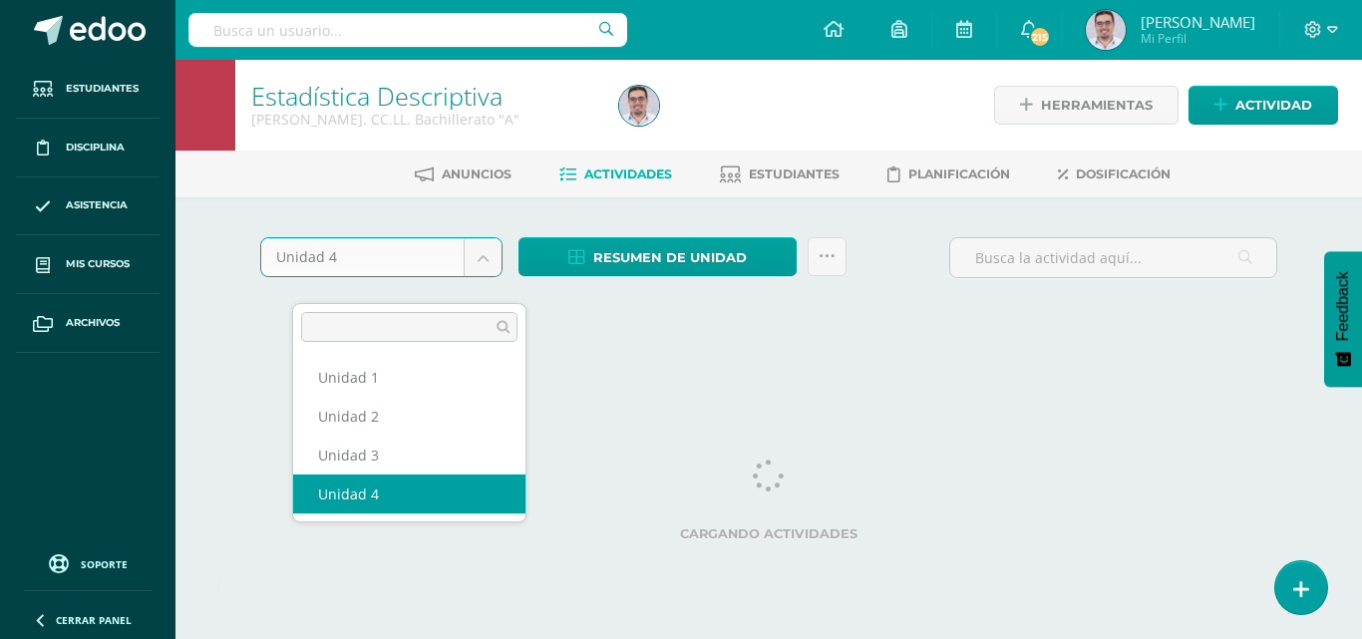
click at [508, 284] on body "Algo salió mal, por favor recarga la página y vuelve a intentar. Estudiantes Di…" at bounding box center [681, 186] width 1362 height 372
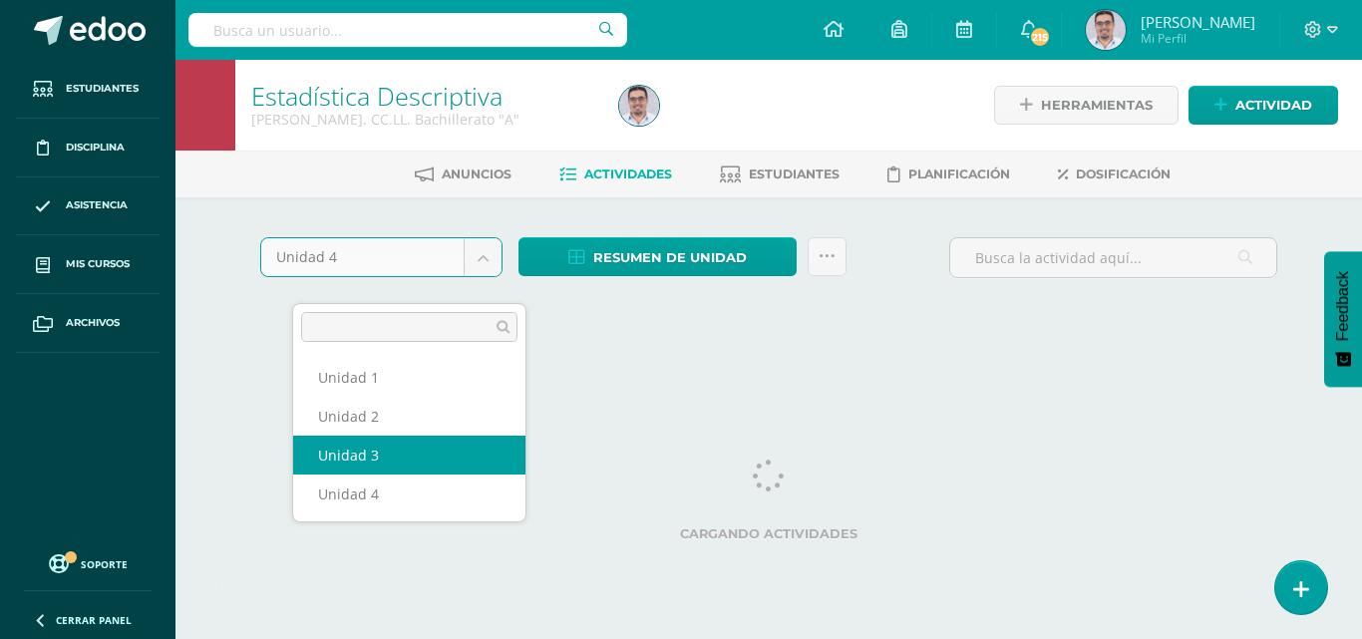
select select "Unidad 3"
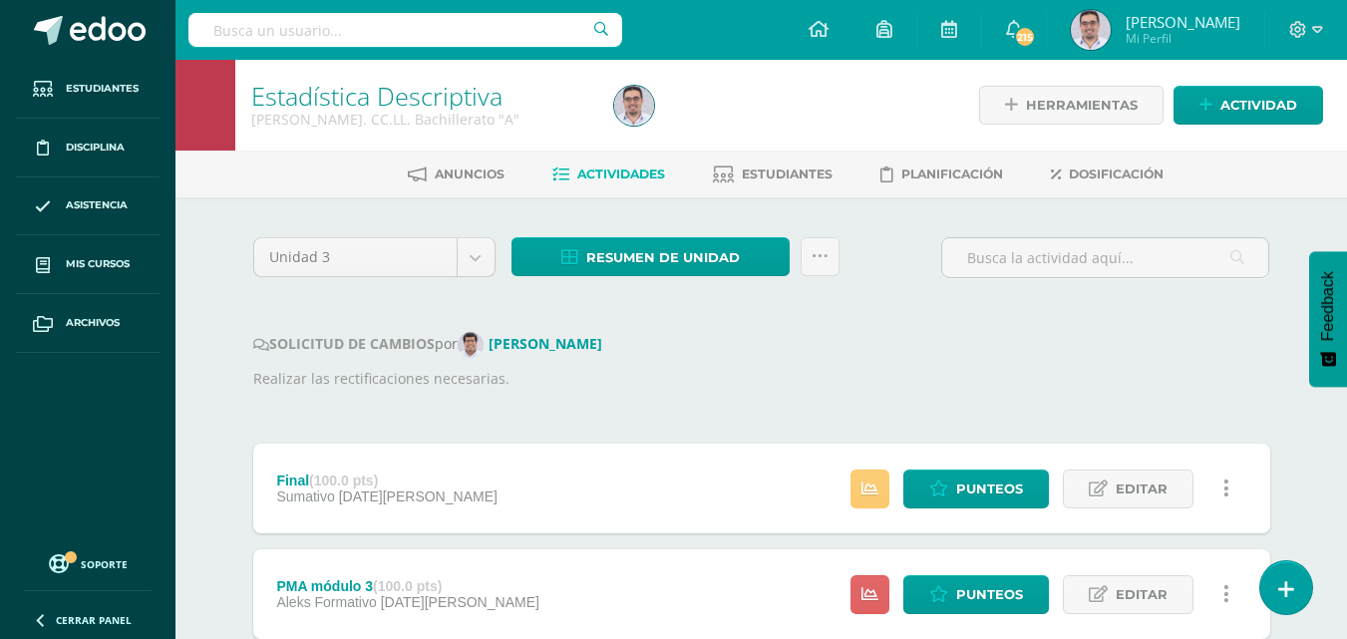
click at [716, 272] on span "Resumen de unidad" at bounding box center [663, 257] width 154 height 37
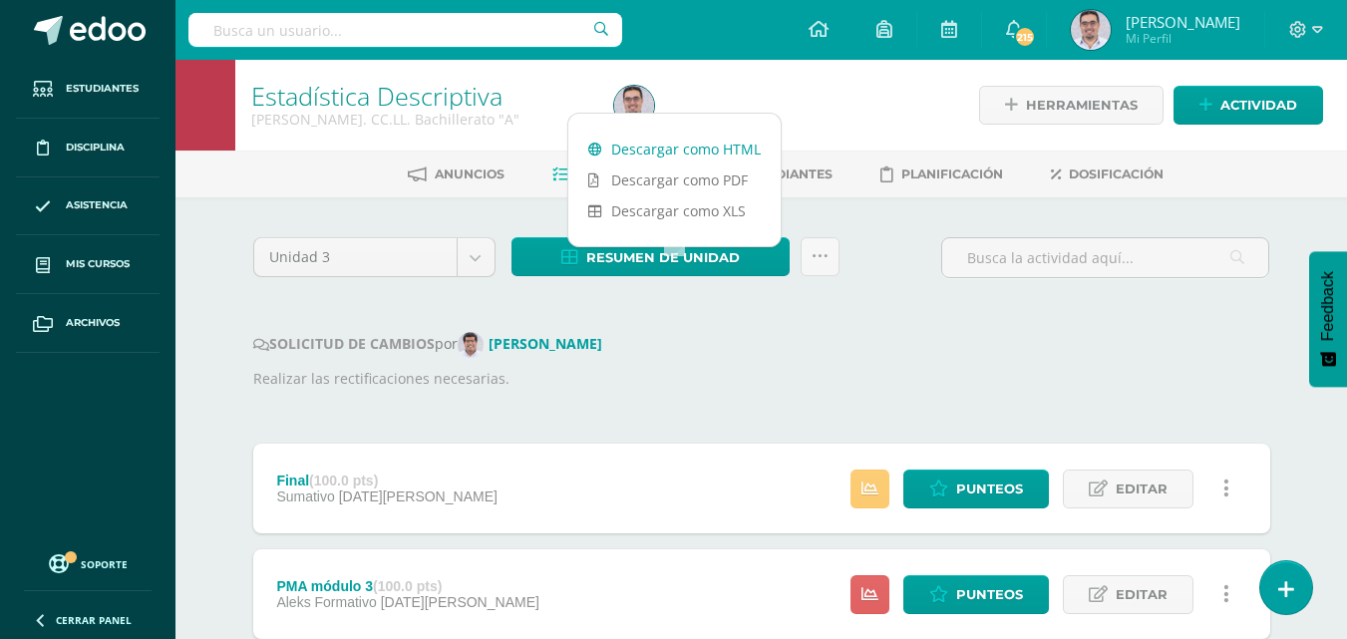
click at [678, 144] on link "Descargar como HTML" at bounding box center [674, 149] width 212 height 31
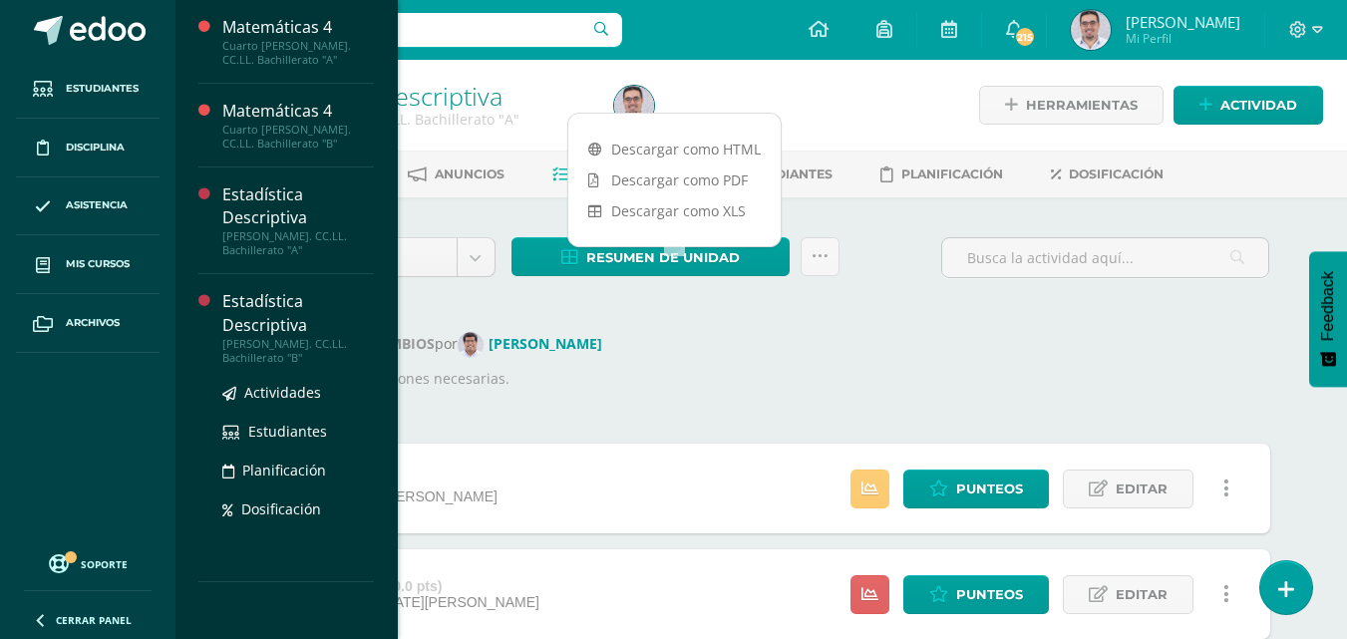
click at [374, 290] on div "Estadística Descriptiva" at bounding box center [298, 313] width 152 height 46
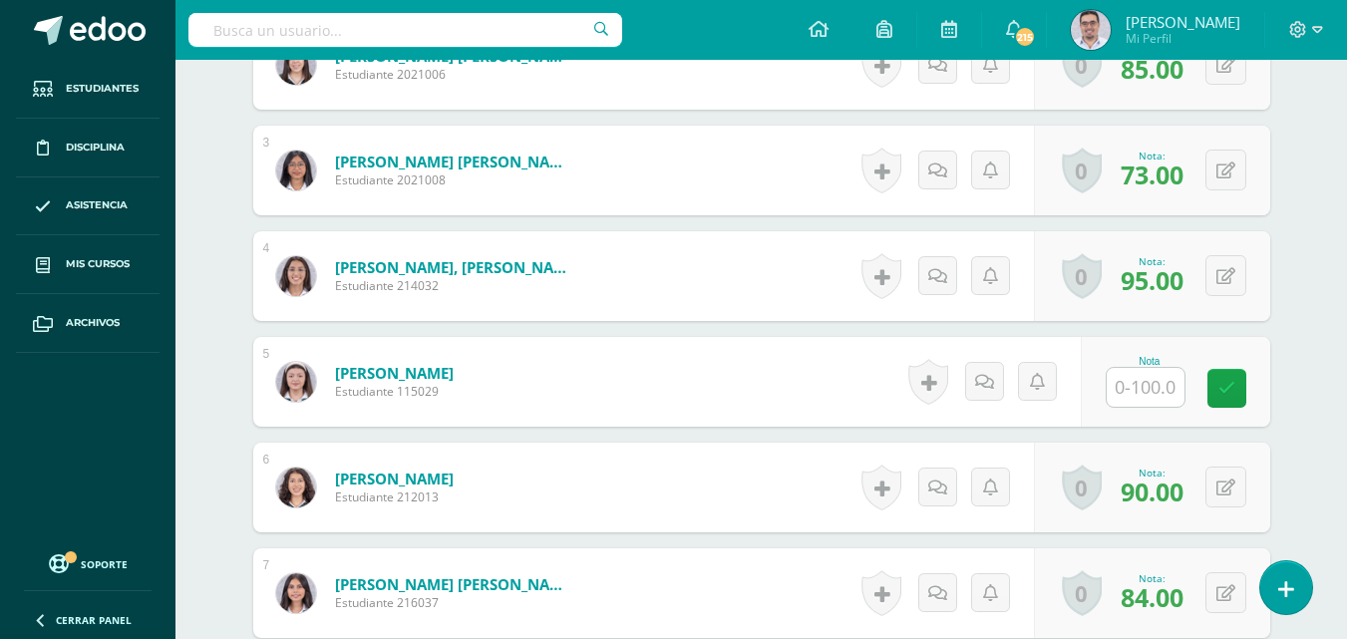
scroll to position [836, 0]
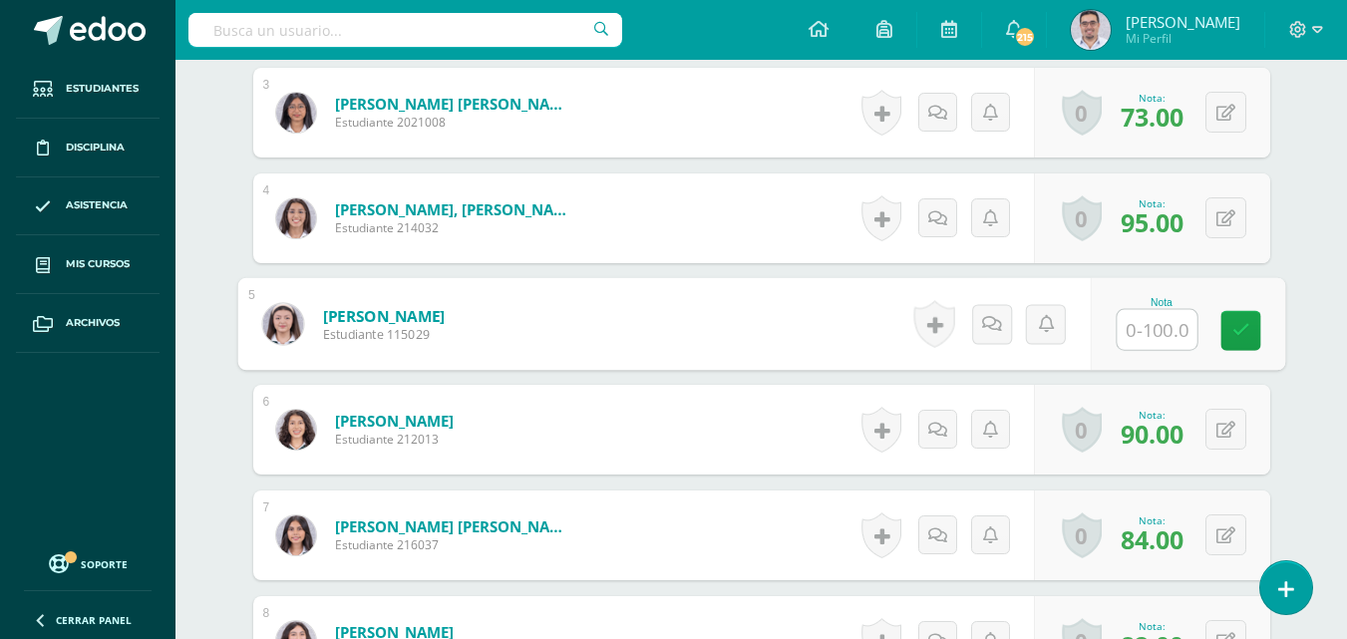
click at [1159, 350] on input "text" at bounding box center [1156, 330] width 80 height 40
type input "67"
click at [1249, 338] on icon at bounding box center [1240, 329] width 18 height 17
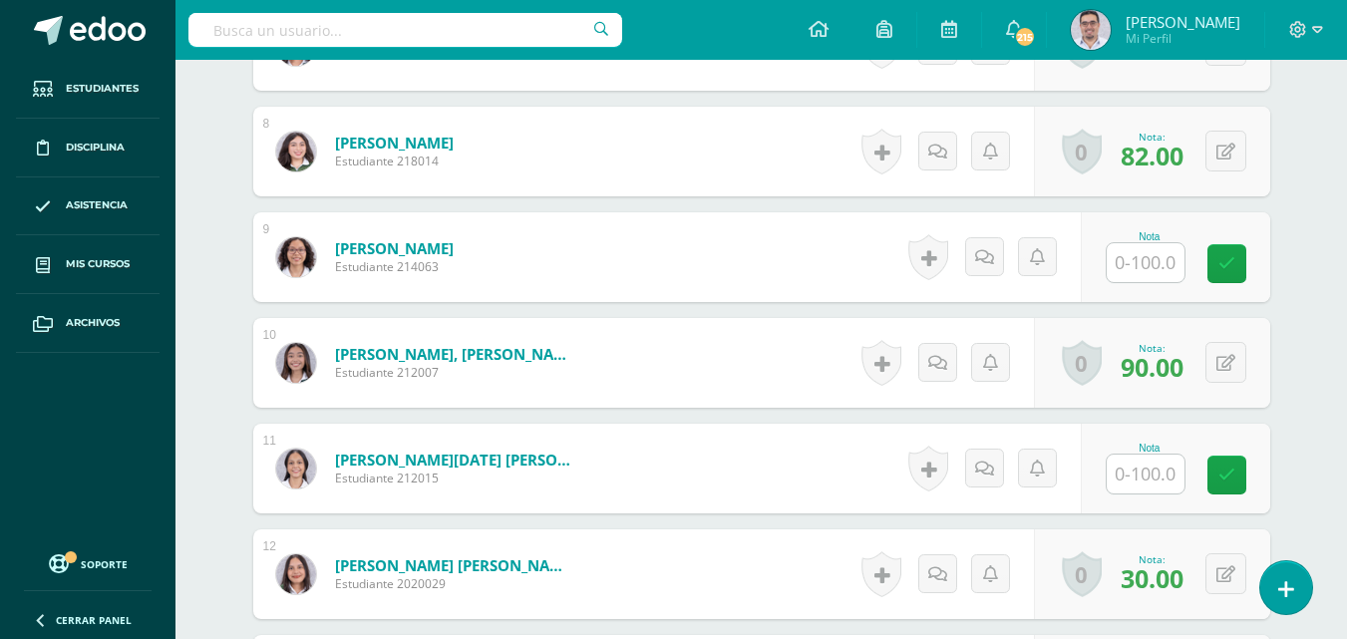
scroll to position [1336, 0]
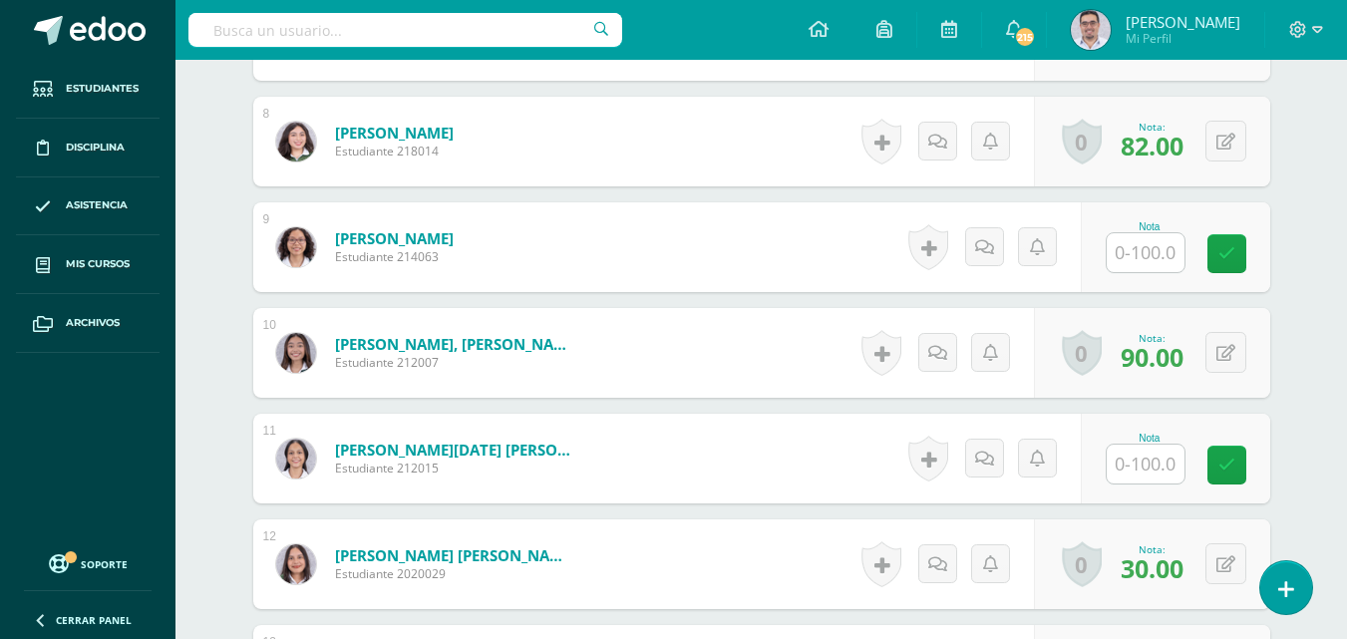
click at [1179, 272] on input "text" at bounding box center [1145, 252] width 78 height 39
type input "76"
click at [1249, 262] on icon at bounding box center [1240, 253] width 18 height 17
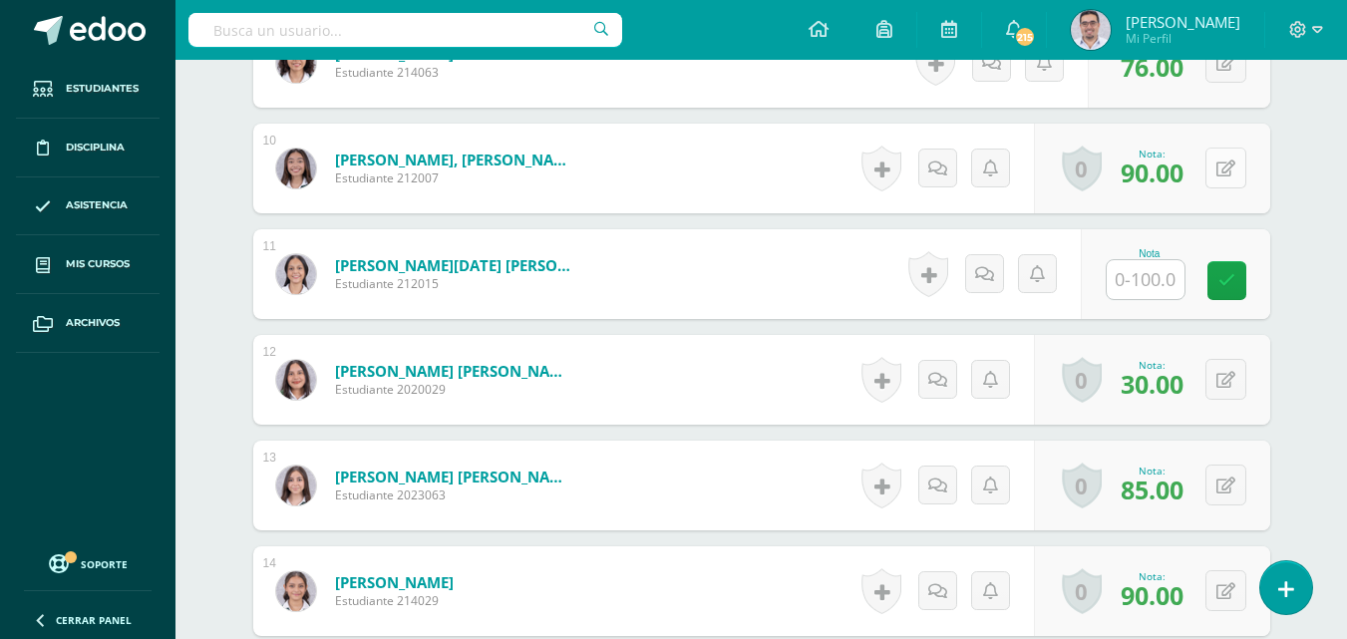
scroll to position [1535, 0]
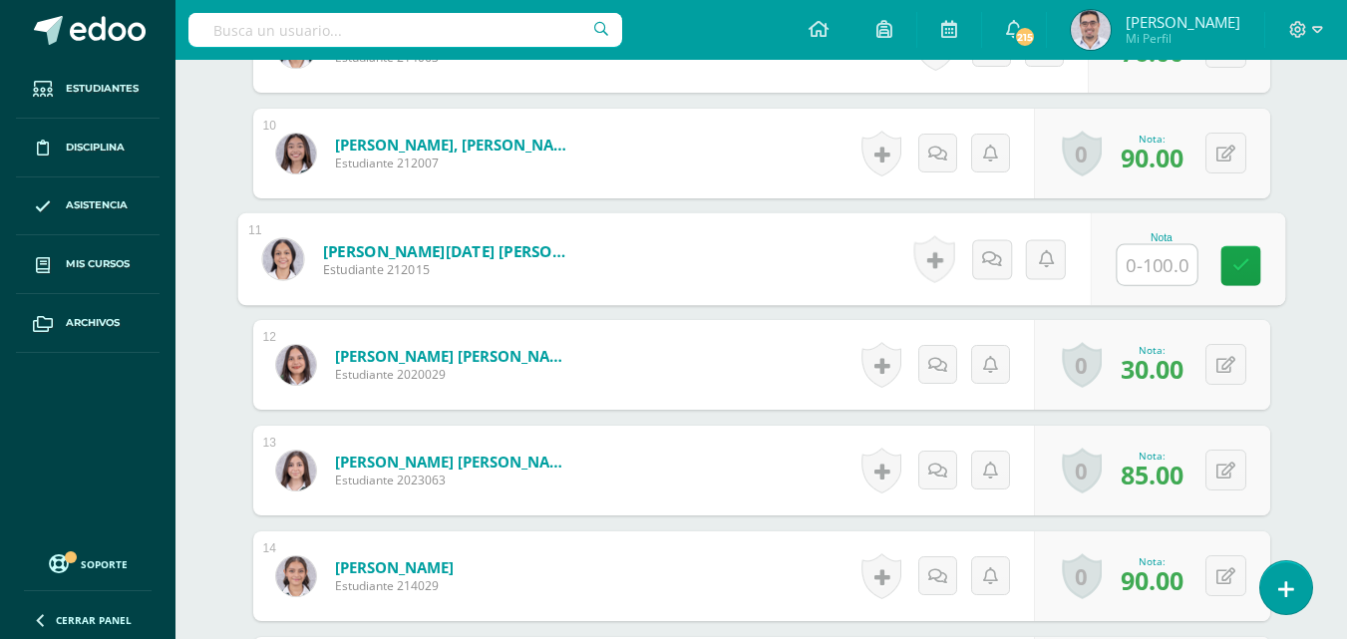
click at [1171, 285] on input "text" at bounding box center [1156, 265] width 80 height 40
type input "95"
click at [1259, 286] on link at bounding box center [1240, 266] width 40 height 40
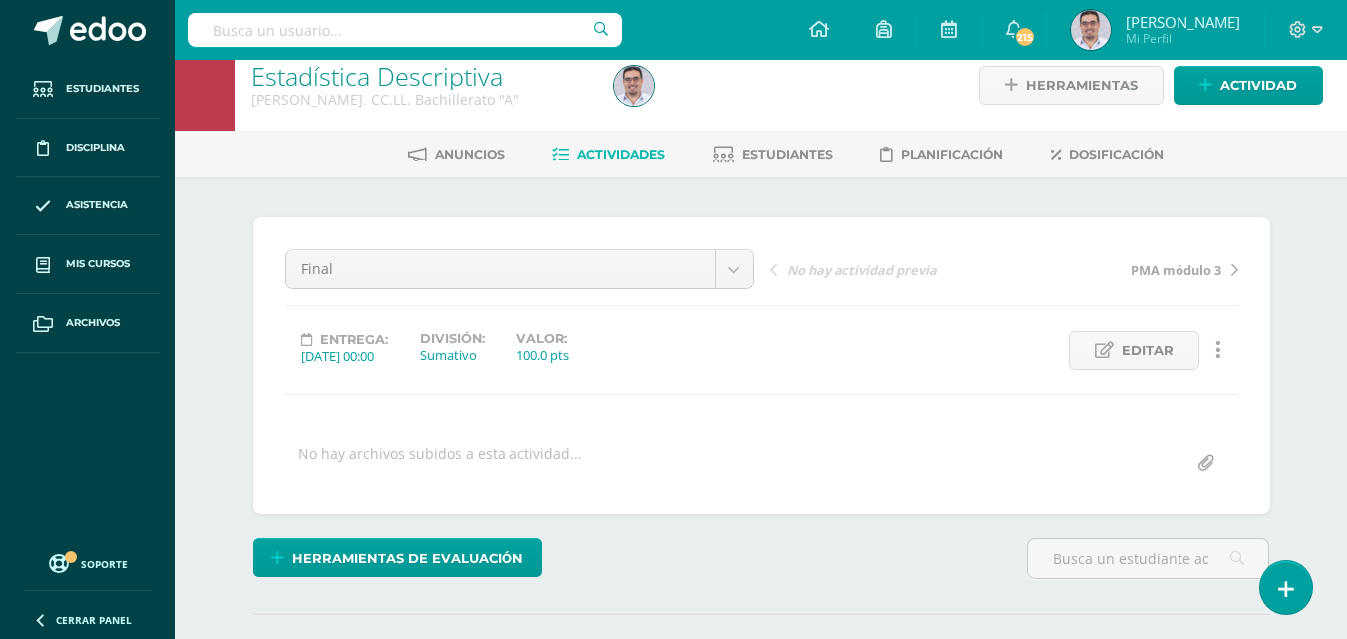
scroll to position [0, 0]
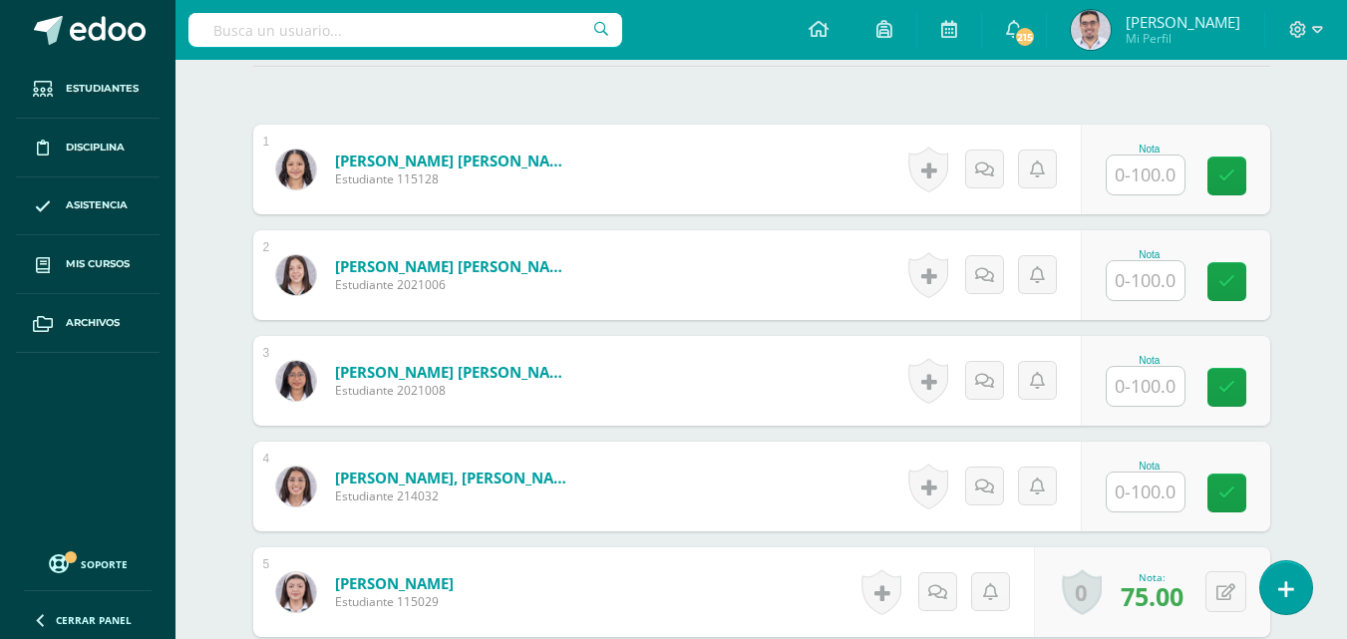
scroll to position [569, 0]
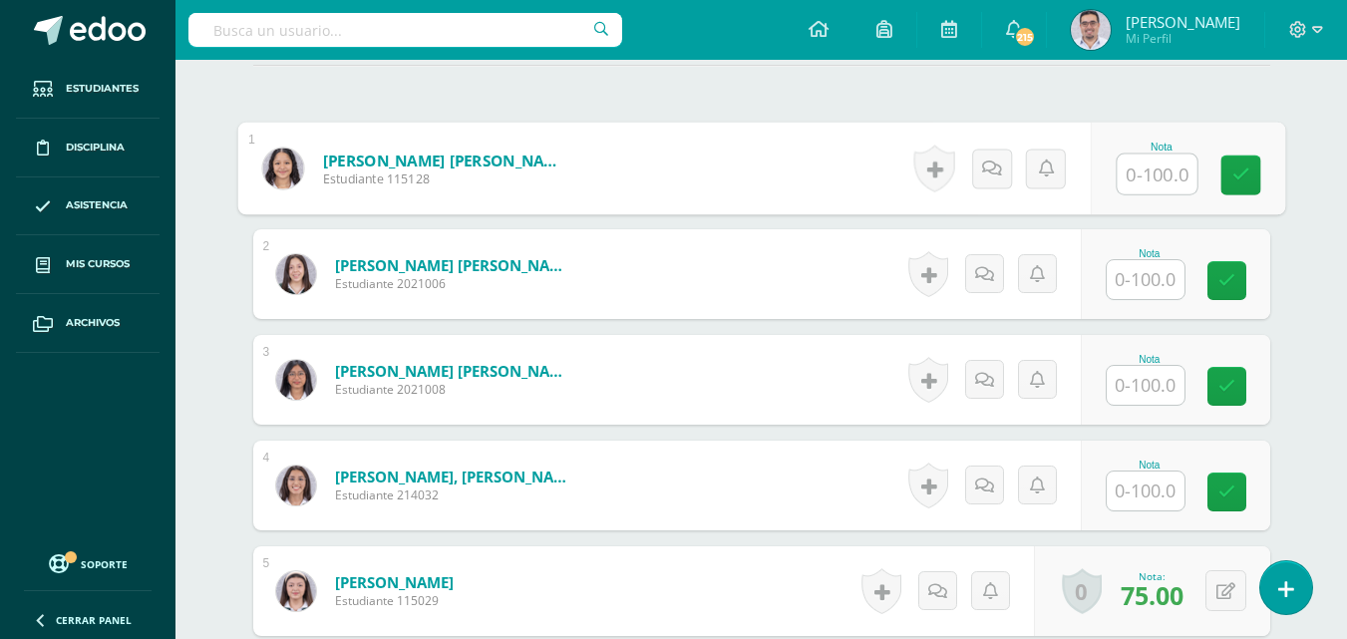
click at [1180, 194] on input "text" at bounding box center [1156, 175] width 80 height 40
type input "80"
click at [1249, 182] on icon at bounding box center [1240, 173] width 18 height 17
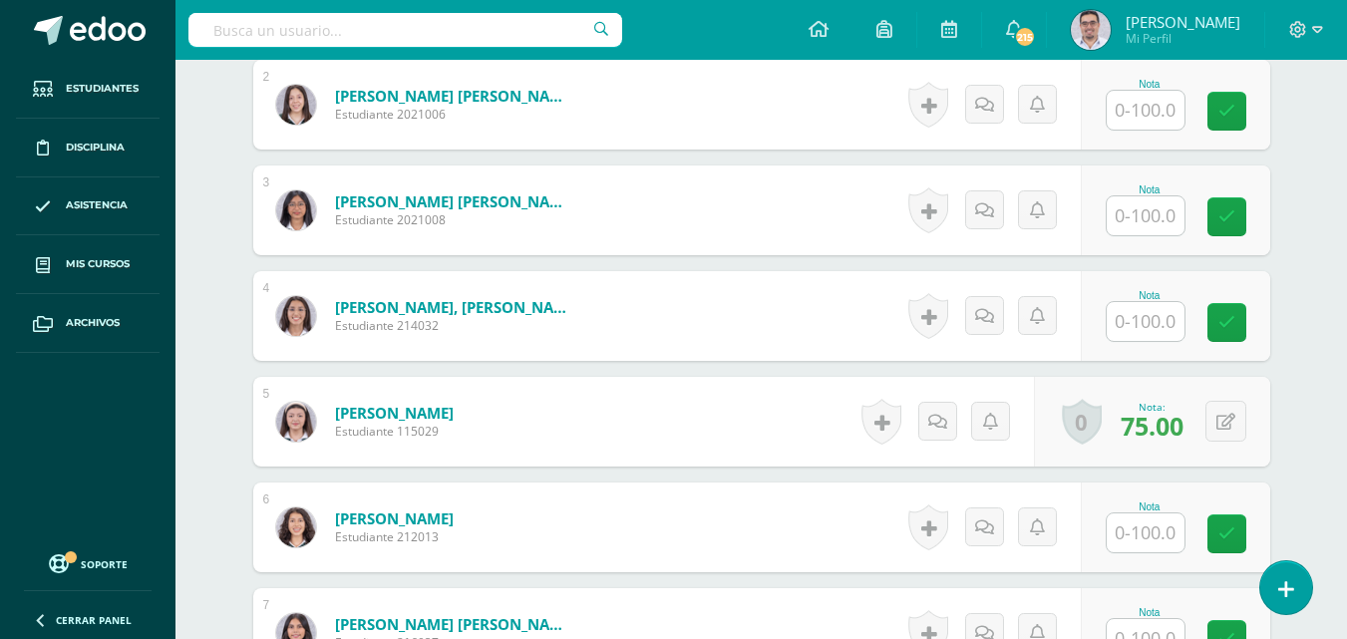
scroll to position [770, 0]
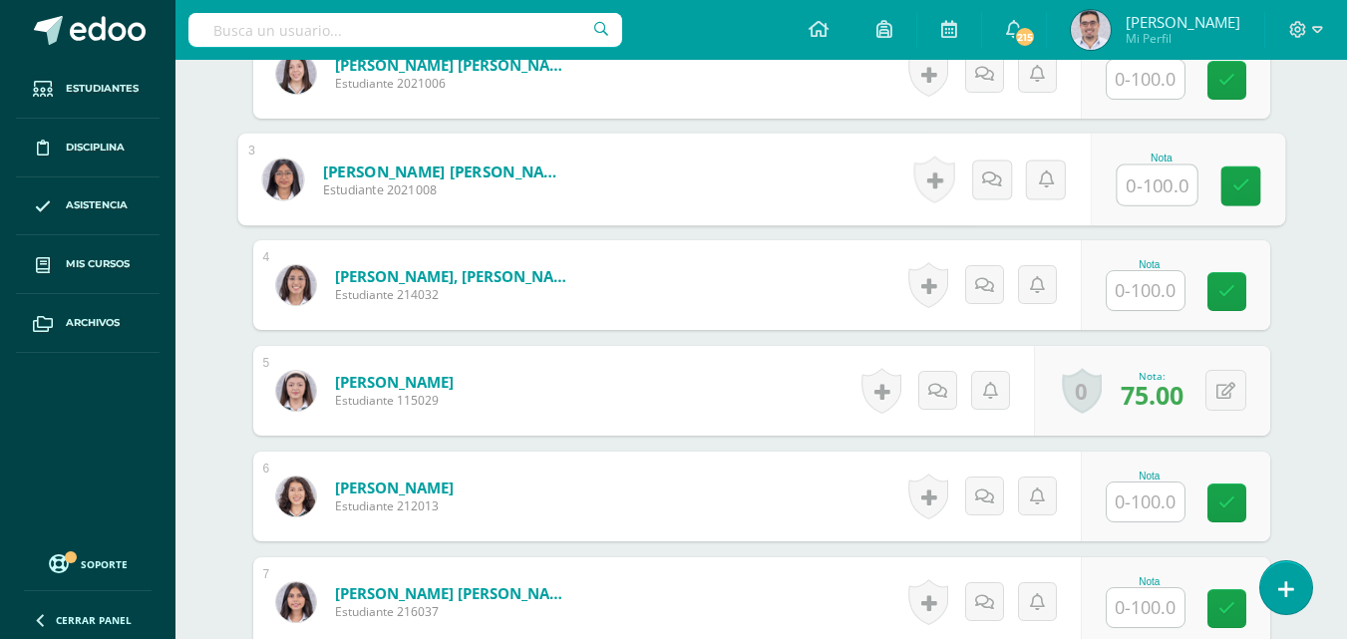
click at [1143, 205] on input "text" at bounding box center [1156, 185] width 80 height 40
type input "100"
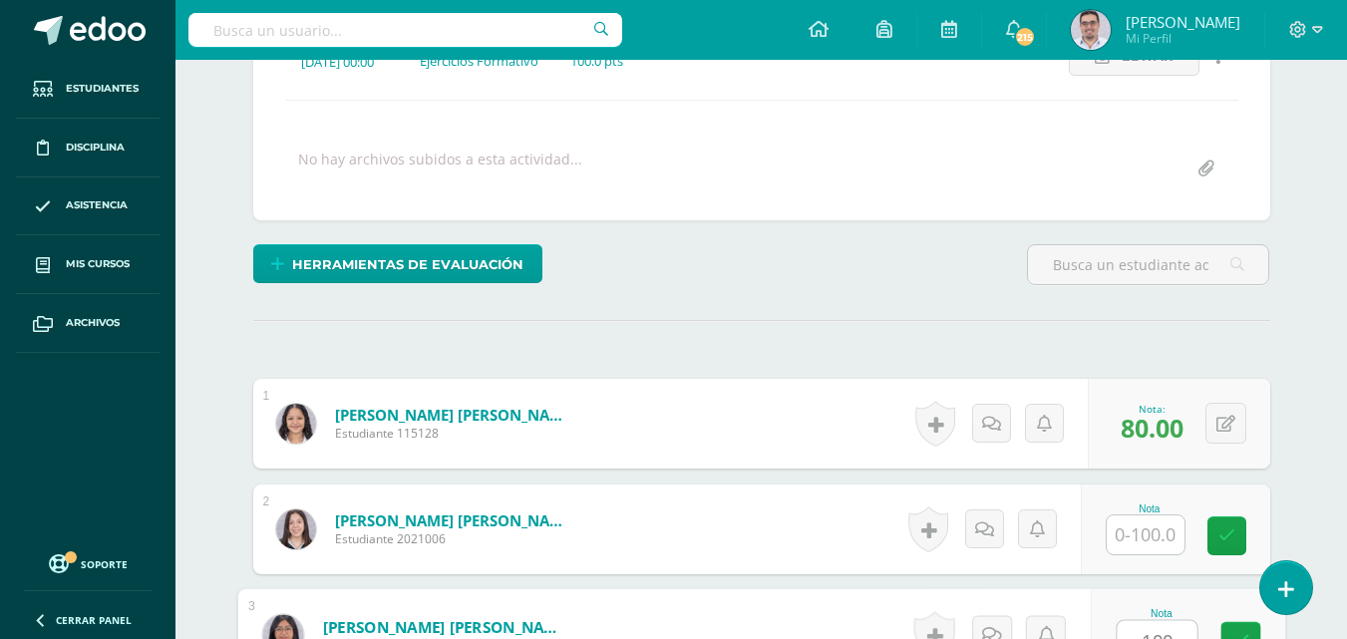
scroll to position [47, 0]
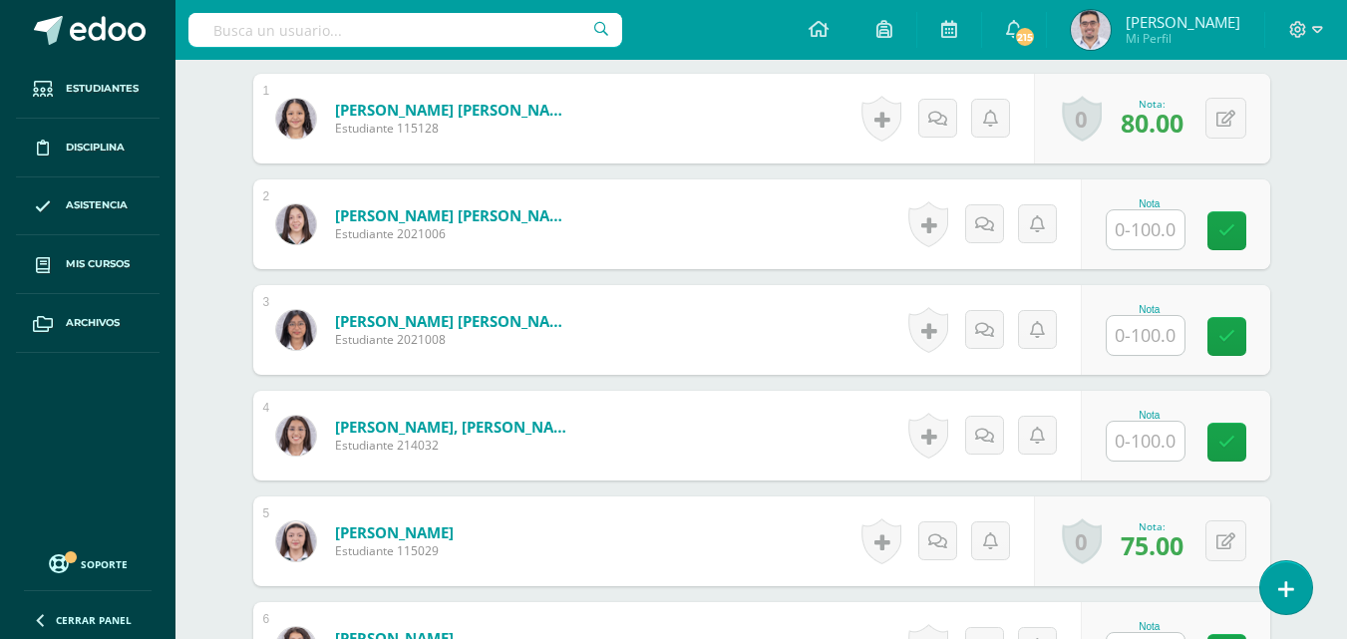
scroll to position [637, 0]
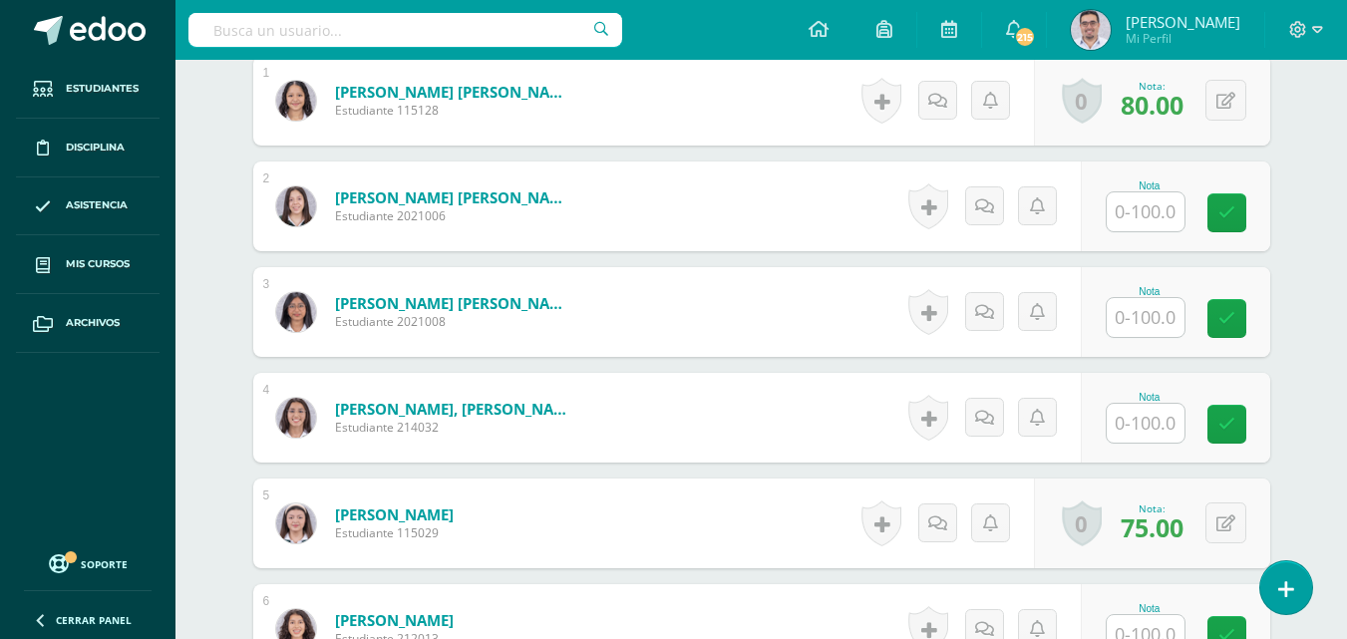
click at [1143, 337] on input "text" at bounding box center [1145, 317] width 78 height 39
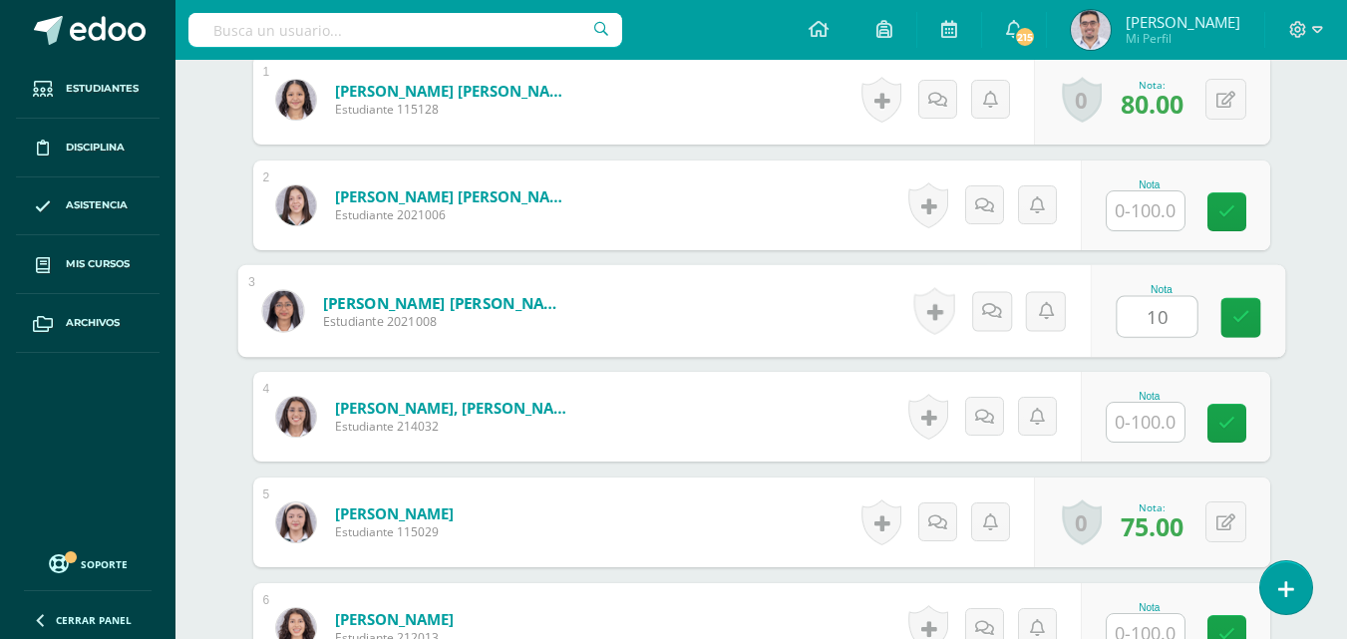
type input "100"
click at [1244, 326] on icon at bounding box center [1240, 317] width 18 height 17
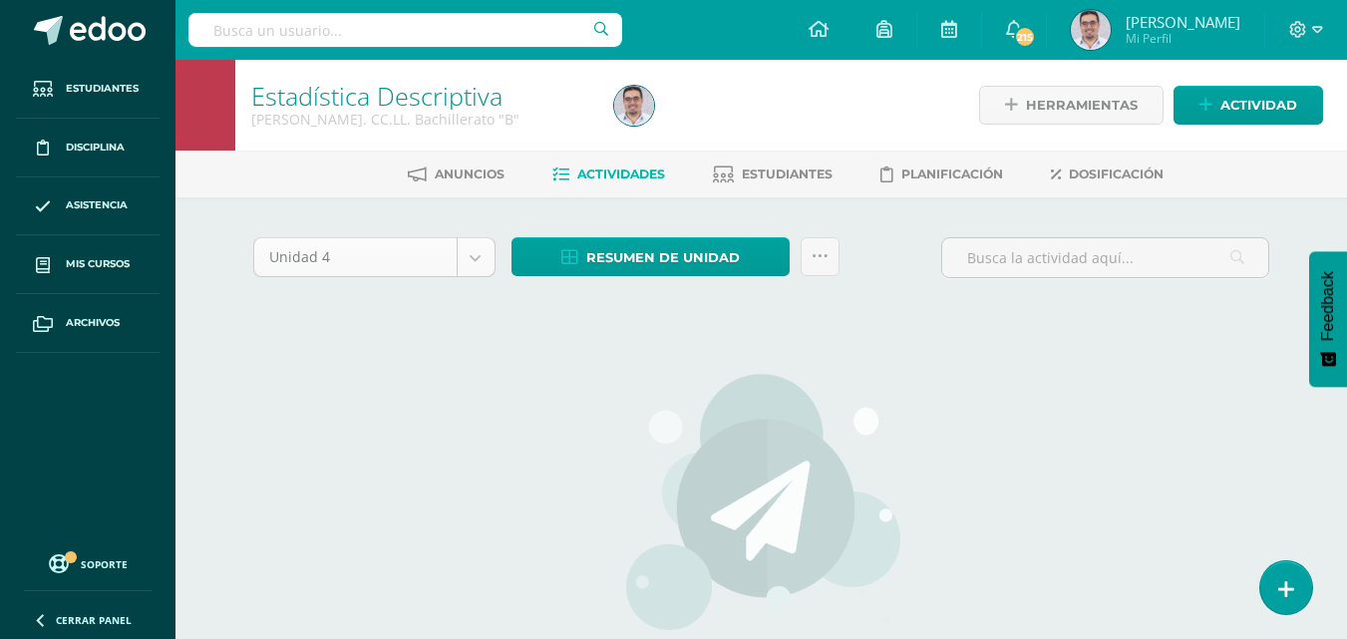
click at [499, 280] on body "Estudiantes Disciplina Asistencia Mis cursos Archivos Soporte Ayuda Reportar un…" at bounding box center [673, 428] width 1347 height 856
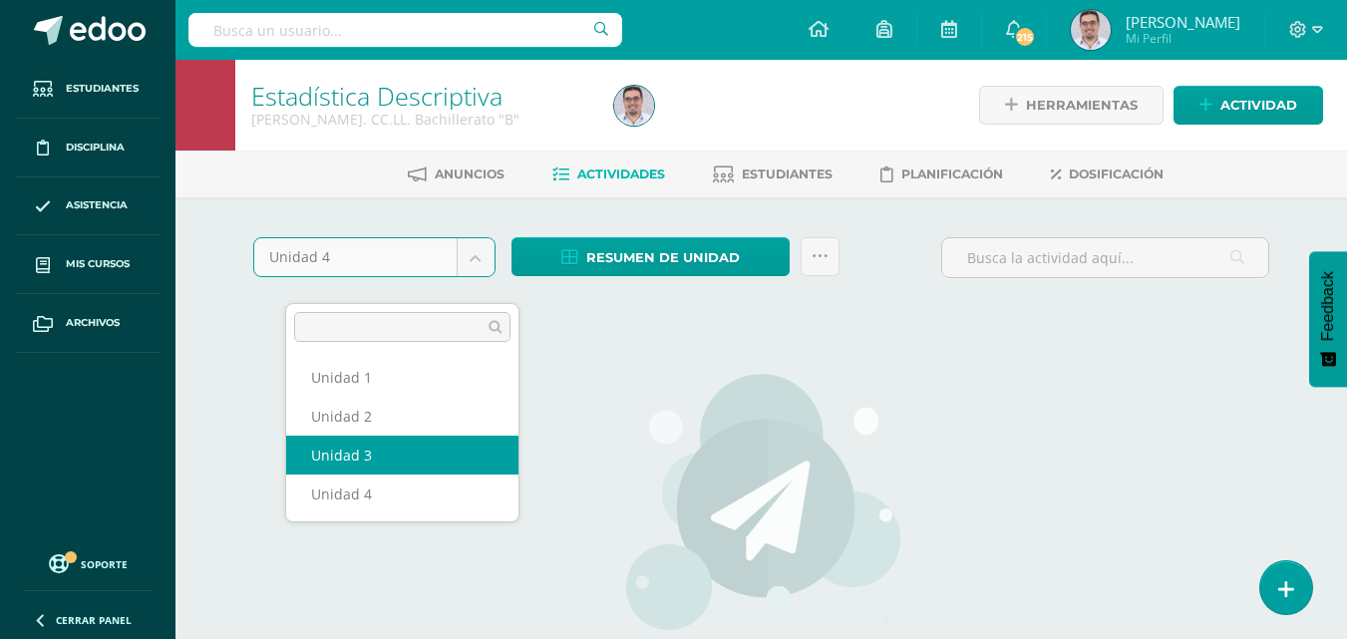
select select "Unidad 3"
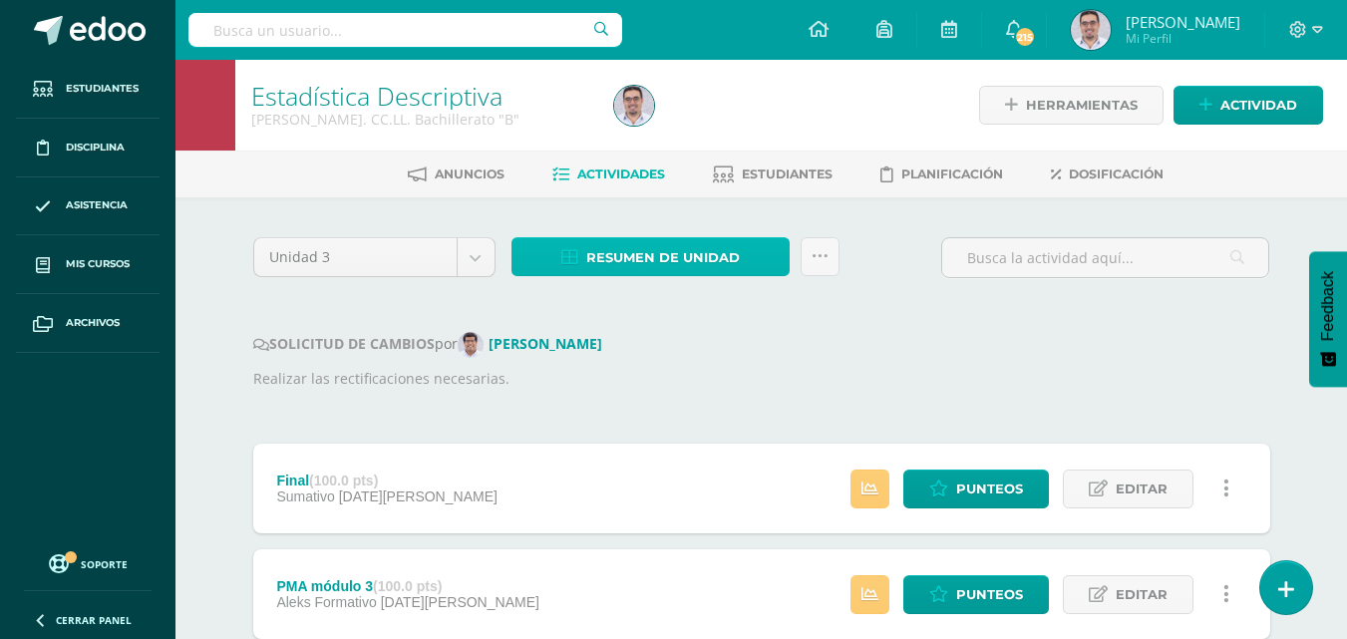
click at [683, 276] on span "Resumen de unidad" at bounding box center [663, 257] width 154 height 37
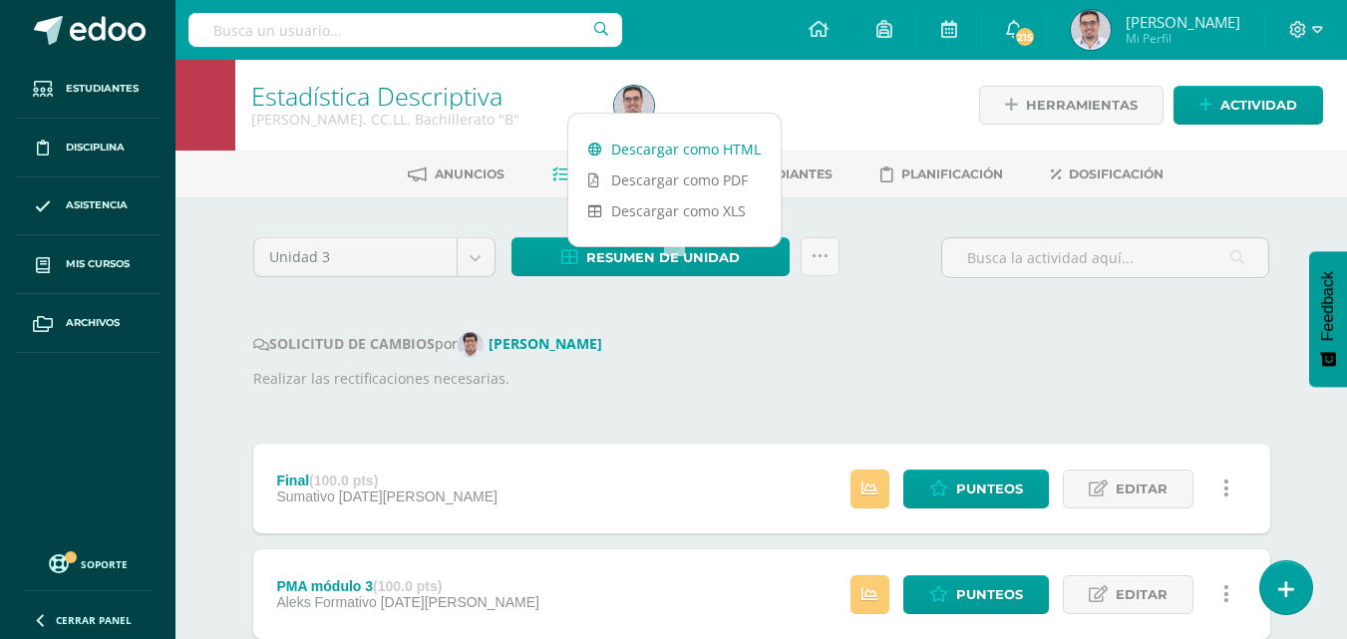
click at [701, 154] on link "Descargar como HTML" at bounding box center [674, 149] width 212 height 31
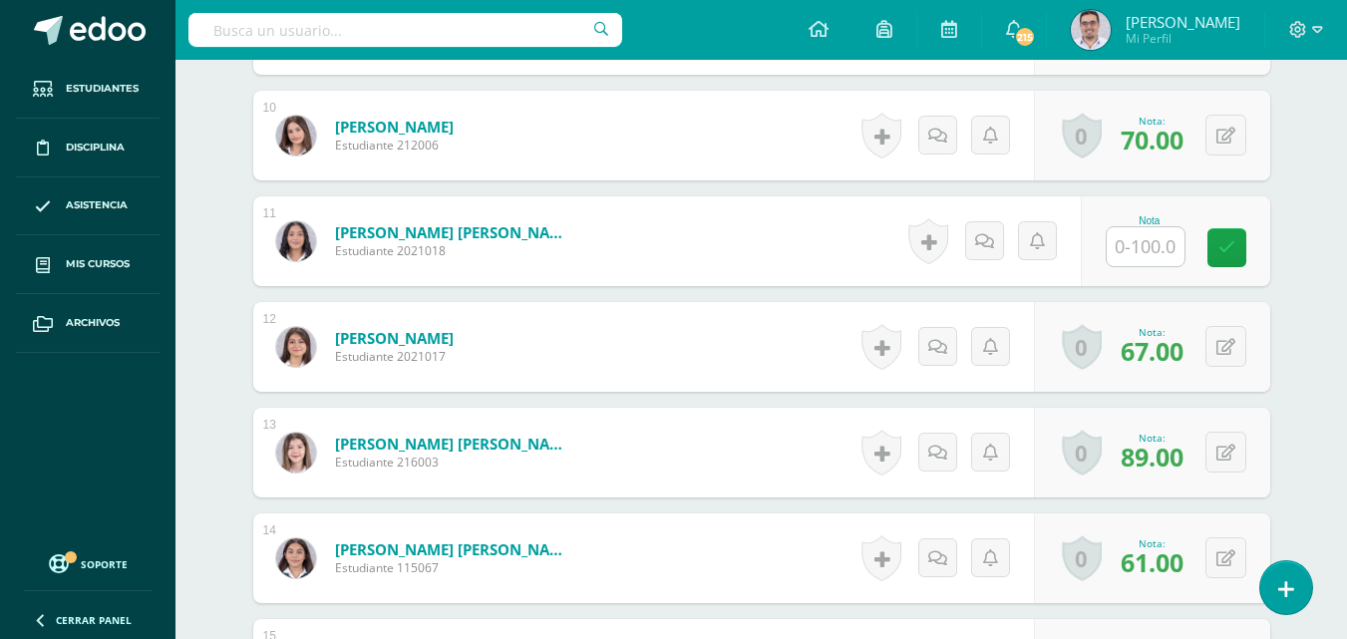
scroll to position [1554, 0]
click at [1173, 265] on input "text" at bounding box center [1145, 245] width 78 height 39
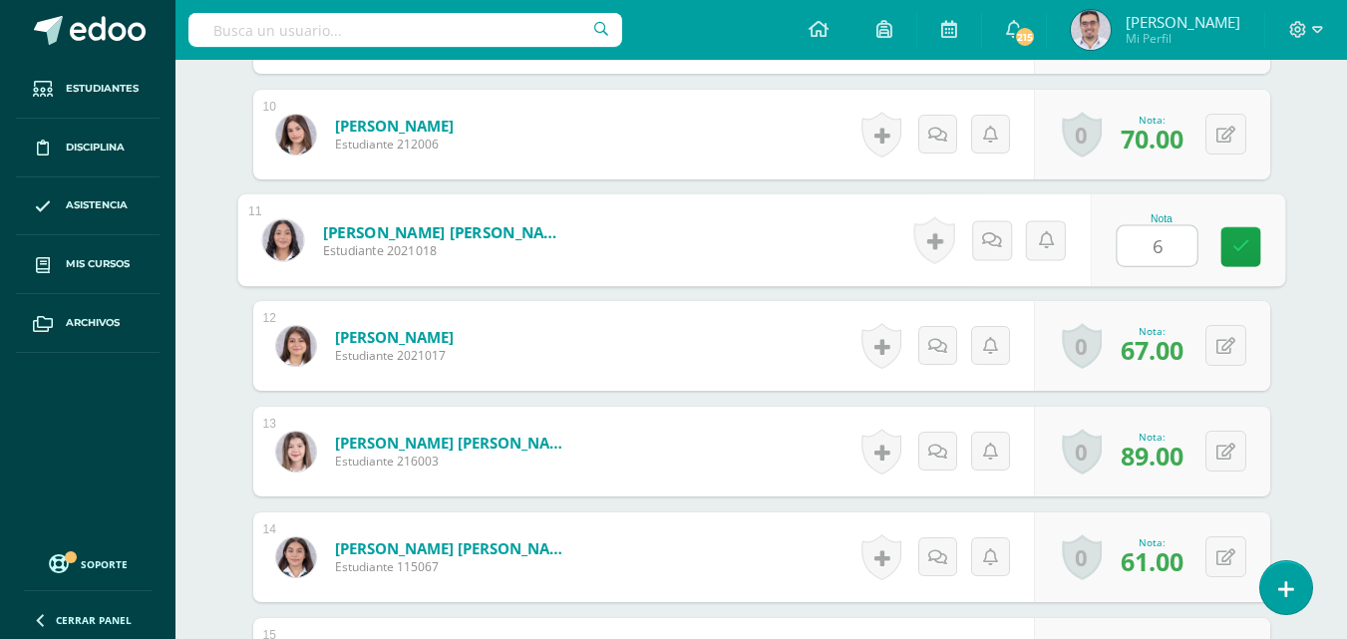
type input "67"
click at [1248, 255] on icon at bounding box center [1240, 246] width 18 height 17
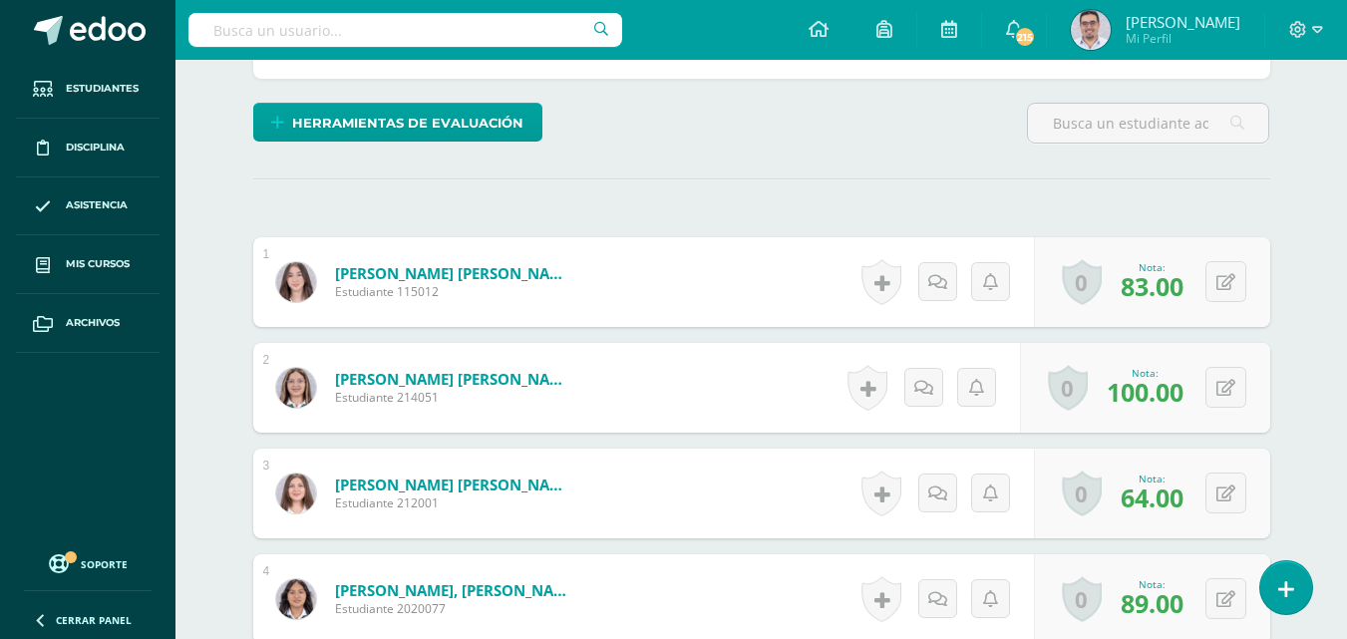
scroll to position [137, 0]
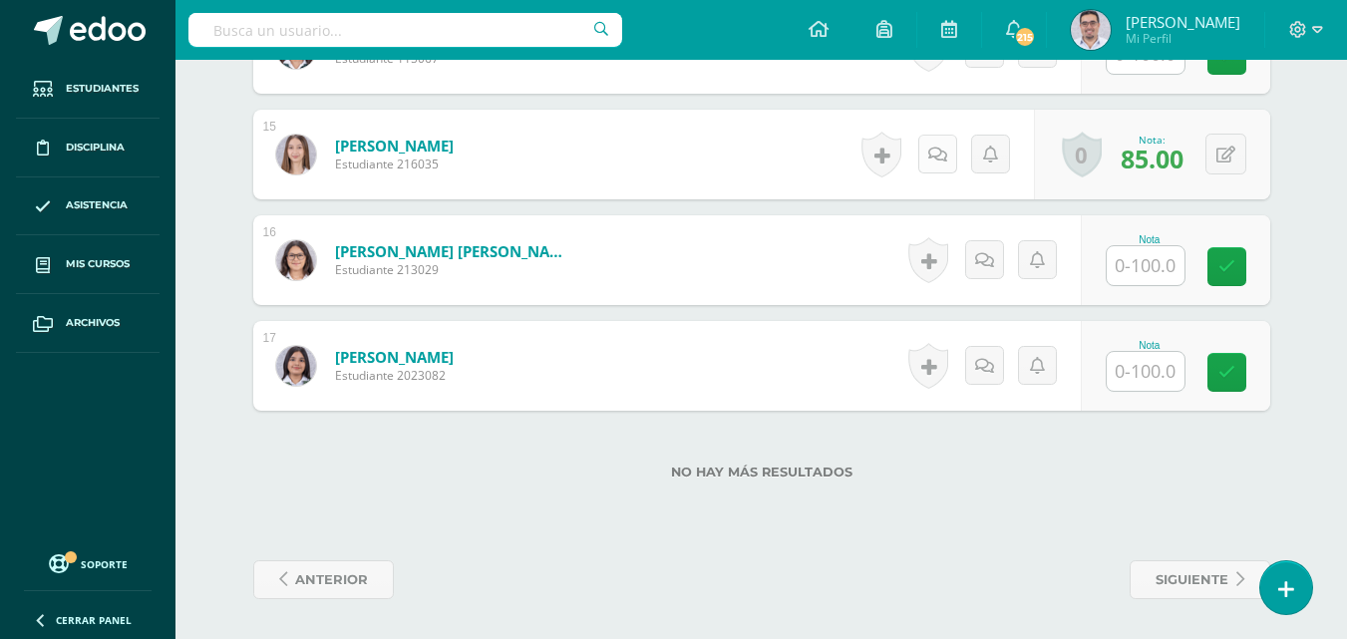
scroll to position [2230, 0]
click at [1145, 246] on input "text" at bounding box center [1145, 265] width 78 height 39
type input "100"
click at [1249, 258] on icon at bounding box center [1240, 266] width 18 height 17
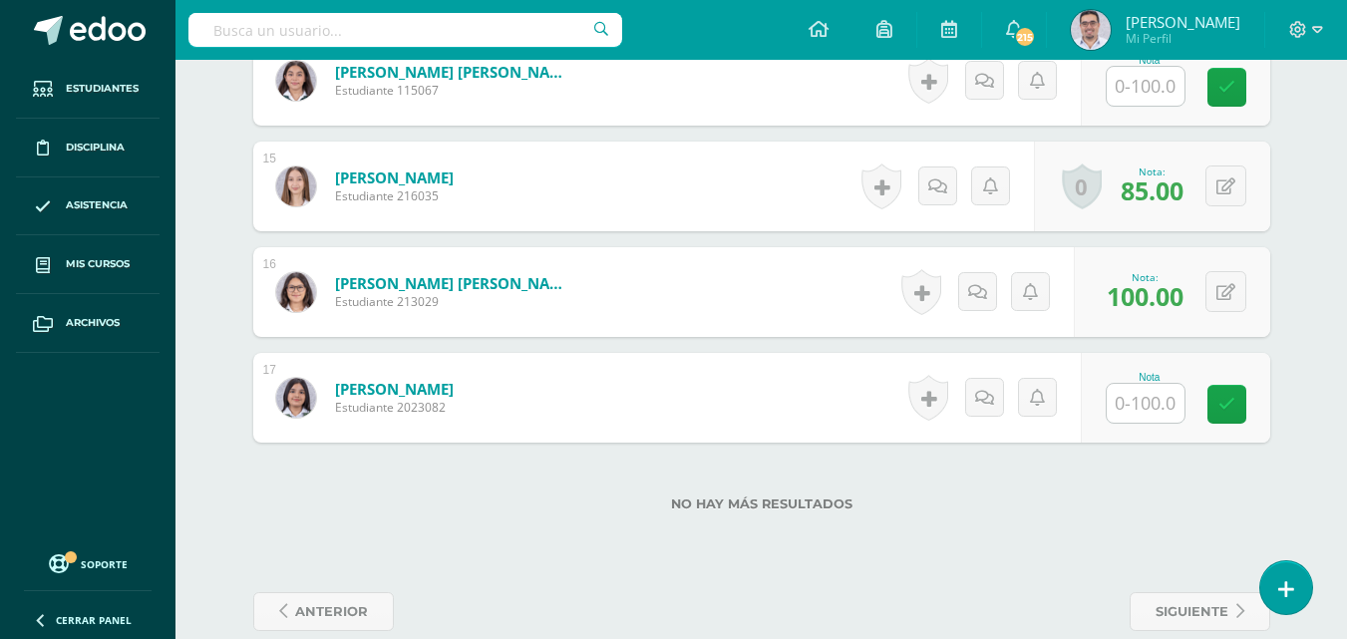
click at [1163, 106] on input "text" at bounding box center [1145, 86] width 78 height 39
type input "90"
click at [1249, 96] on icon at bounding box center [1240, 87] width 18 height 17
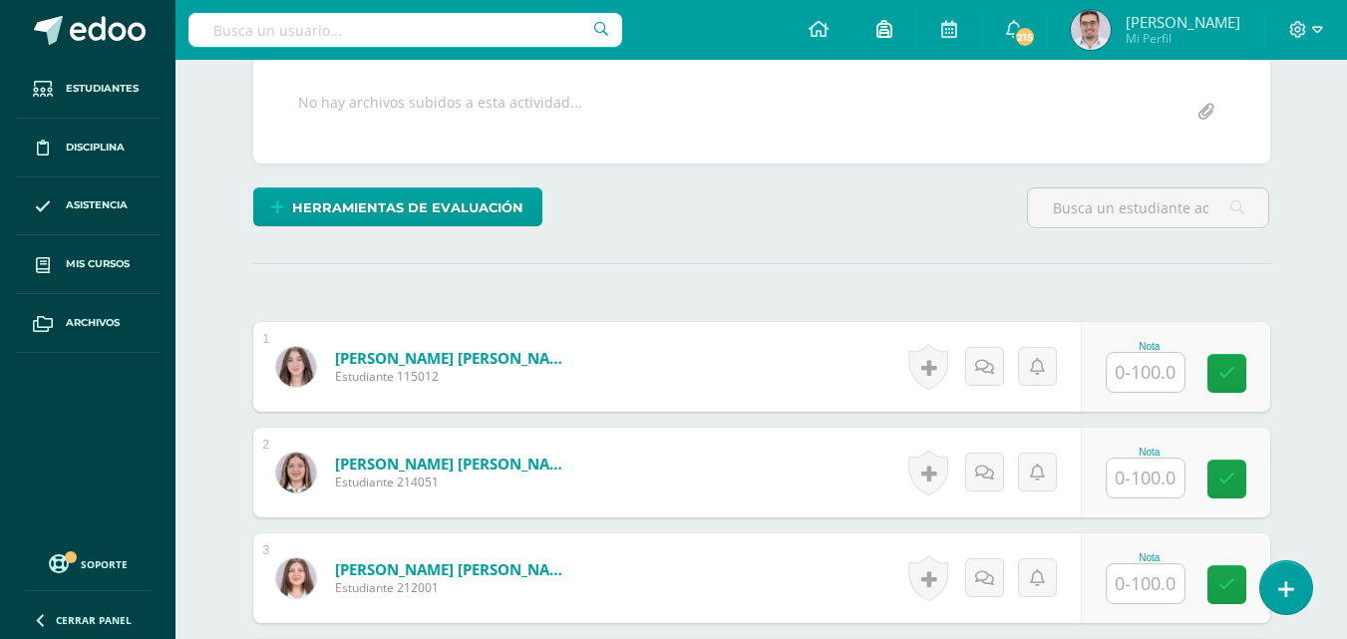
scroll to position [336, 0]
